Goal: Task Accomplishment & Management: Use online tool/utility

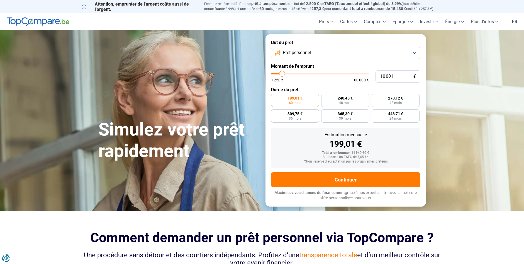
type input "9 750"
type input "9750"
type input "10 000"
type input "10000"
type input "10 250"
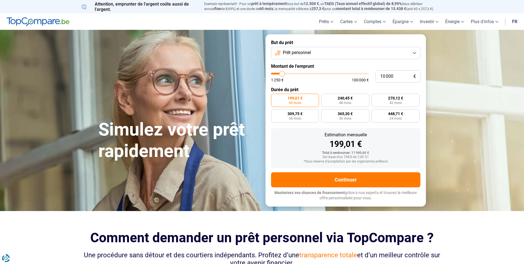
type input "10250"
type input "10 500"
type input "10500"
type input "11 000"
type input "11000"
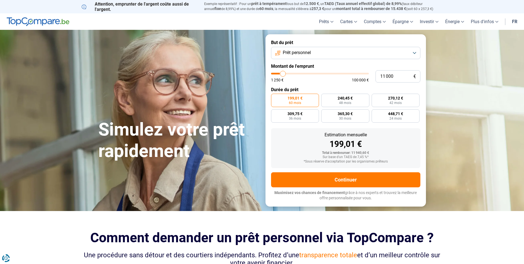
type input "11 250"
type input "11250"
type input "11 500"
type input "11500"
type input "11 750"
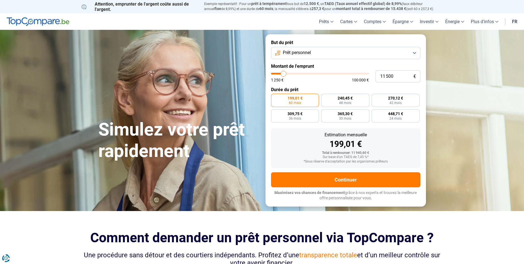
type input "11750"
type input "12 500"
type input "12500"
type input "12 750"
type input "12750"
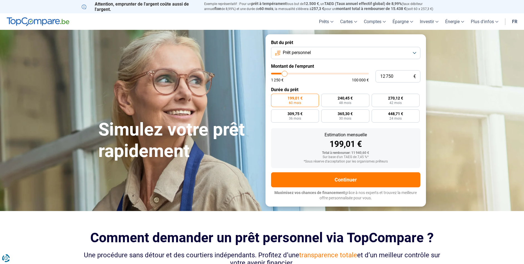
type input "13 250"
type input "13250"
type input "13 500"
type input "13500"
type input "14 000"
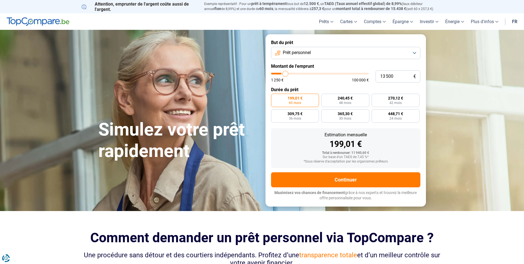
type input "14000"
type input "14 250"
type input "14250"
type input "14 500"
type input "14500"
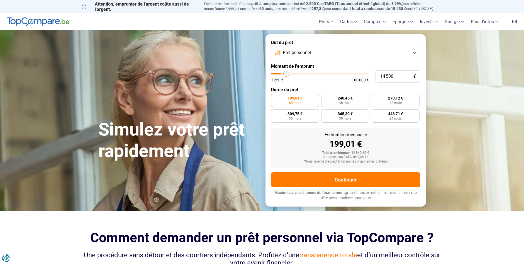
type input "15 000"
type input "15000"
type input "15 500"
type input "15500"
type input "15 750"
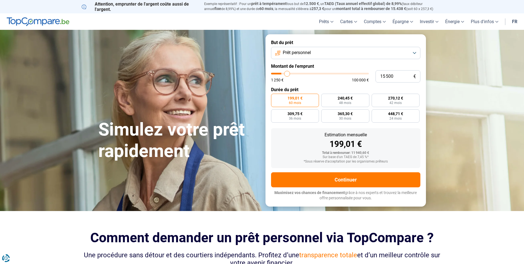
type input "15750"
type input "16 000"
type input "16000"
type input "16 250"
type input "16250"
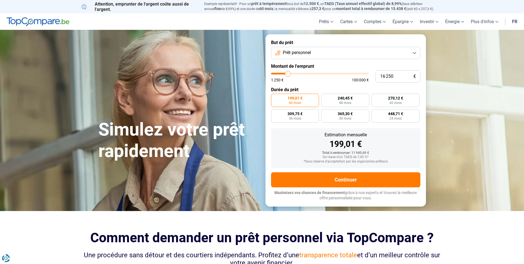
type input "16 500"
type input "16500"
type input "17 000"
type input "17000"
type input "17 500"
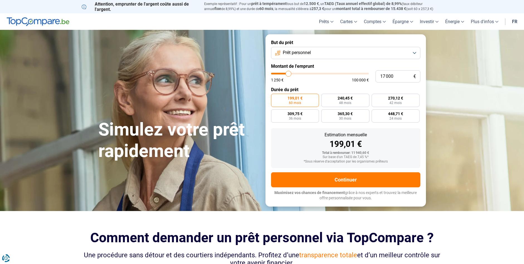
type input "17500"
type input "18 750"
type input "18750"
type input "20 000"
type input "20000"
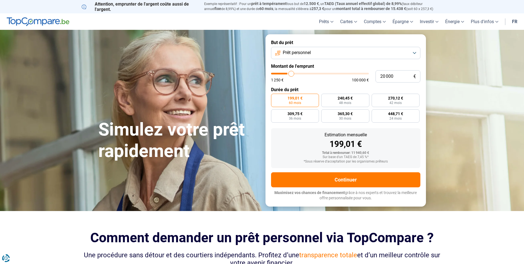
type input "22 750"
type input "22750"
type input "24 750"
type input "24750"
type input "26 000"
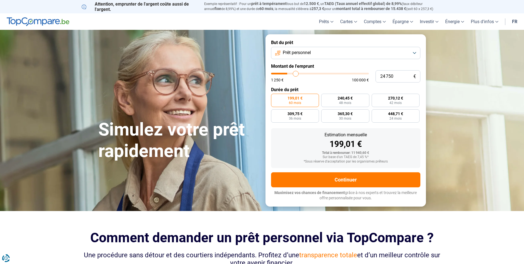
type input "26000"
type input "28 750"
type input "28750"
type input "29 750"
type input "29750"
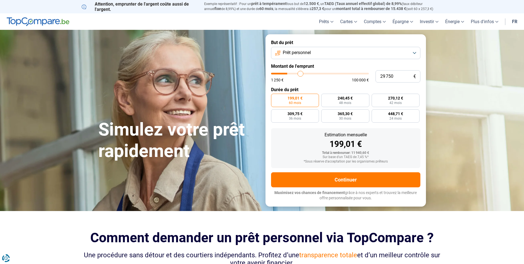
type input "30 250"
type input "30250"
type input "30 500"
type input "30500"
type input "30 750"
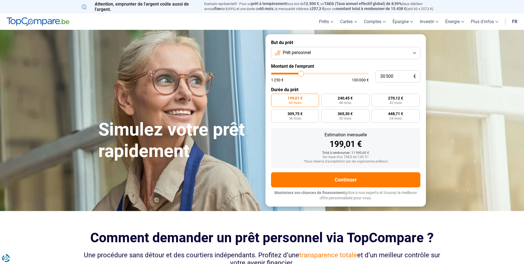
type input "30750"
type input "31 000"
type input "31000"
type input "31 750"
type input "31750"
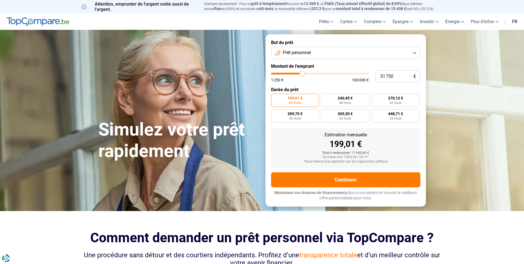
type input "32 250"
type input "32250"
type input "32 500"
type input "32500"
type input "32 750"
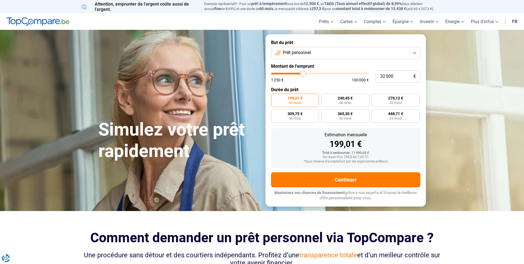
type input "32750"
type input "33 250"
type input "33250"
type input "33 500"
drag, startPoint x: 282, startPoint y: 74, endPoint x: 304, endPoint y: 76, distance: 22.3
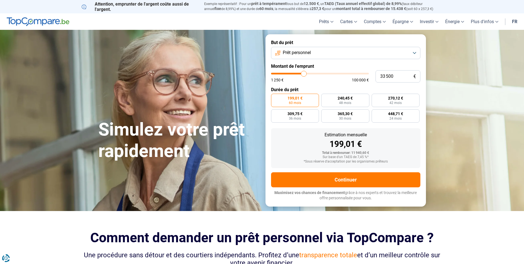
type input "33500"
click at [304, 74] on input "range" at bounding box center [320, 74] width 98 height 2
radio input "false"
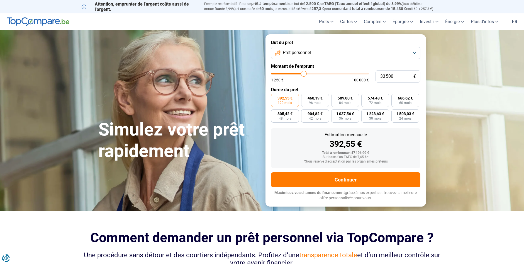
type input "34 000"
type input "34000"
type input "34 250"
type input "34250"
type input "35 000"
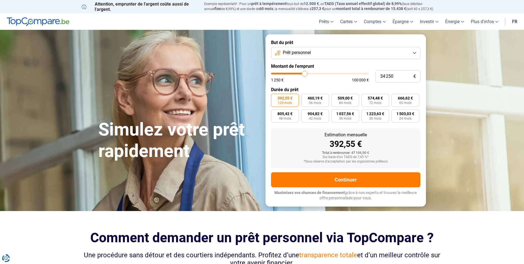
type input "35000"
type input "35 250"
type input "35250"
type input "35 500"
type input "35500"
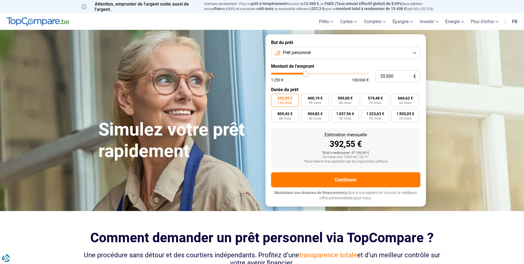
type input "35 750"
type input "35750"
type input "36 250"
type input "36250"
click at [307, 74] on input "range" at bounding box center [320, 74] width 98 height 2
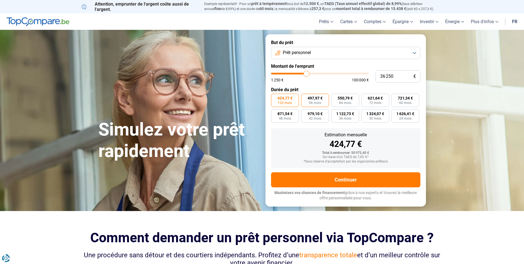
click at [318, 102] on span "96 mois" at bounding box center [315, 102] width 12 height 3
click at [305, 97] on input "497,97 € 96 mois" at bounding box center [303, 96] width 4 height 4
radio input "true"
click at [408, 102] on span "60 mois" at bounding box center [405, 102] width 12 height 3
click at [395, 97] on input "721,34 € 60 mois" at bounding box center [394, 96] width 4 height 4
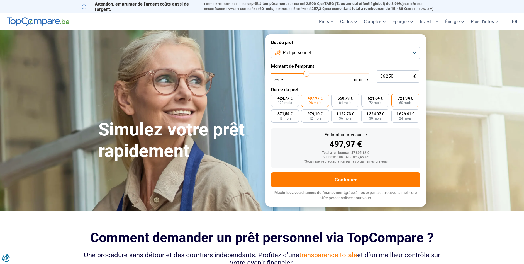
radio input "true"
click at [363, 158] on div "Sur base d'un TAEG de 7,45 %*" at bounding box center [346, 157] width 140 height 4
drag, startPoint x: 282, startPoint y: 116, endPoint x: 290, endPoint y: 135, distance: 20.6
click at [290, 135] on form "But du prêt Prêt personnel Montant de l'emprunt 36 250 € 1 250 € 100 000 € Duré…" at bounding box center [346, 120] width 161 height 172
drag, startPoint x: 290, startPoint y: 135, endPoint x: 278, endPoint y: 146, distance: 15.8
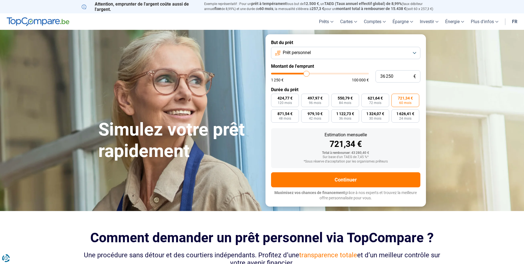
click at [278, 146] on div "721,34 €" at bounding box center [346, 144] width 140 height 8
